Goal: Information Seeking & Learning: Understand process/instructions

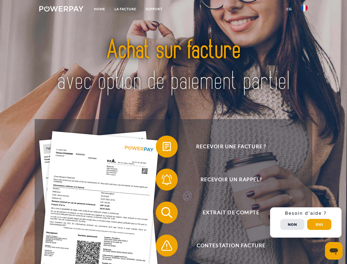
click at [61, 10] on img at bounding box center [61, 8] width 44 height 5
click at [304, 10] on img at bounding box center [304, 8] width 7 height 7
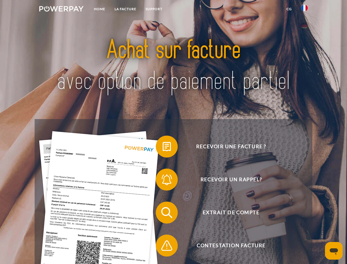
click at [289, 9] on link "CG" at bounding box center [289, 9] width 15 height 10
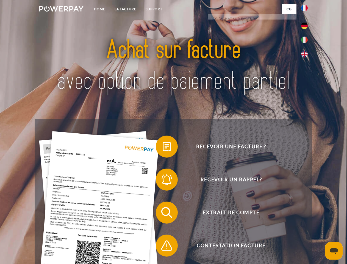
click at [163, 148] on span at bounding box center [158, 146] width 27 height 27
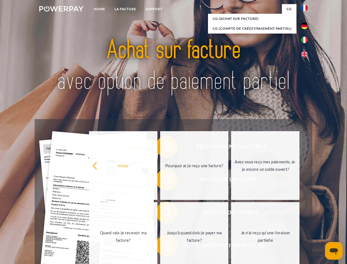
click at [163, 181] on div "Recevoir une facture ? Recevoir un rappel? Extrait de compte retour" at bounding box center [174, 229] width 278 height 220
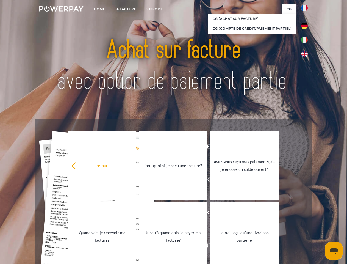
click at [163, 214] on link "Jusqu'à quand dois-je payer ma facture?" at bounding box center [173, 236] width 68 height 69
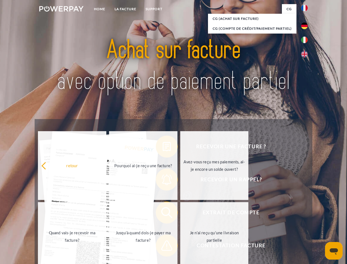
click at [163, 247] on span at bounding box center [158, 245] width 27 height 27
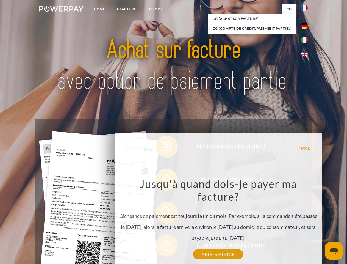
click at [306, 222] on div "Recevoir une facture ? Recevoir un rappel? Extrait de compte retour" at bounding box center [174, 229] width 278 height 220
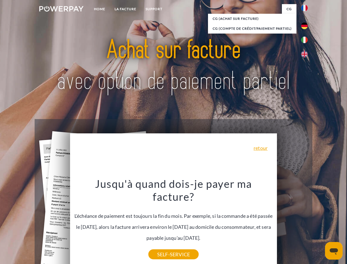
click at [292, 223] on span "Extrait de compte" at bounding box center [231, 212] width 135 height 22
click at [319, 224] on header "Home LA FACTURE Support" at bounding box center [173, 190] width 347 height 380
